Goal: Browse casually: Explore the website without a specific task or goal

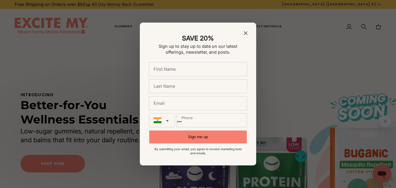
click at [245, 34] on icon "Close modal" at bounding box center [246, 33] width 4 height 4
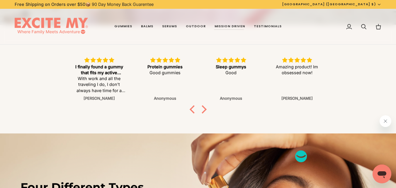
scroll to position [274, 0]
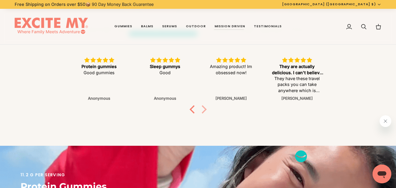
click at [204, 108] on div at bounding box center [202, 109] width 8 height 8
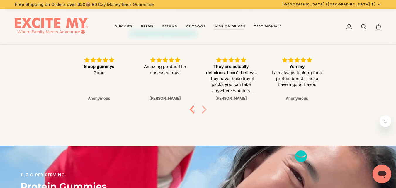
click at [204, 108] on div at bounding box center [202, 109] width 8 height 8
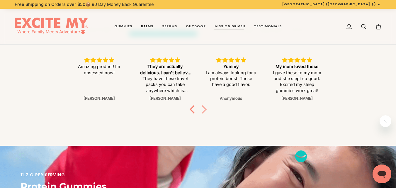
click at [204, 108] on div at bounding box center [202, 109] width 8 height 8
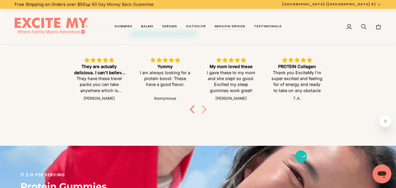
click at [204, 108] on div at bounding box center [202, 109] width 8 height 8
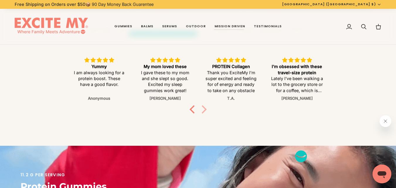
click at [204, 108] on div at bounding box center [202, 109] width 8 height 8
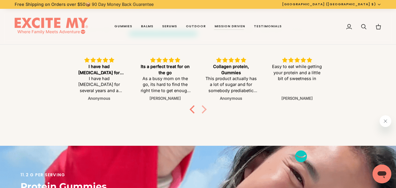
click at [204, 108] on div at bounding box center [202, 109] width 8 height 8
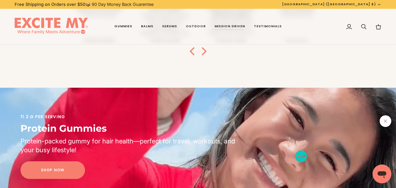
scroll to position [190, 0]
